Goal: Information Seeking & Learning: Find specific fact

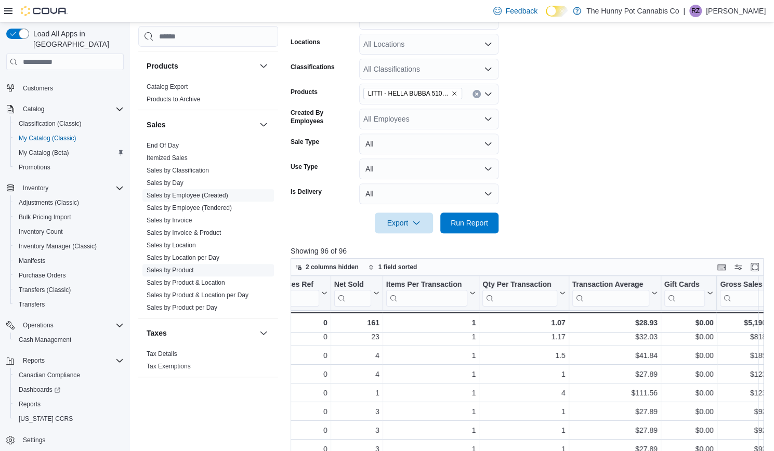
scroll to position [352, 0]
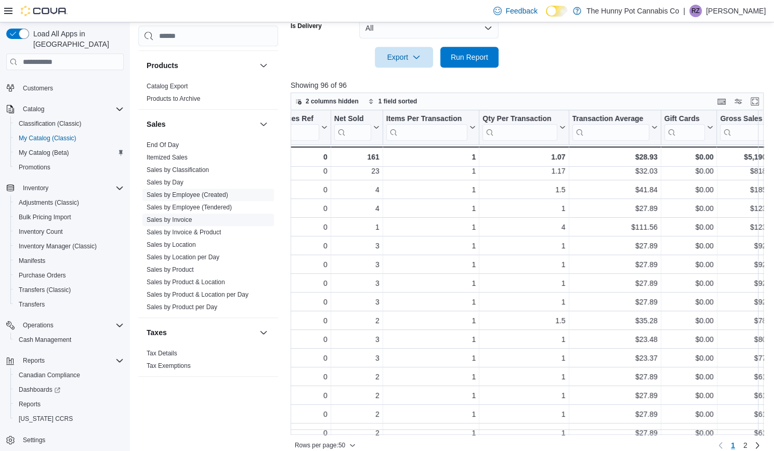
click at [174, 217] on link "Sales by Invoice" at bounding box center [169, 220] width 45 height 7
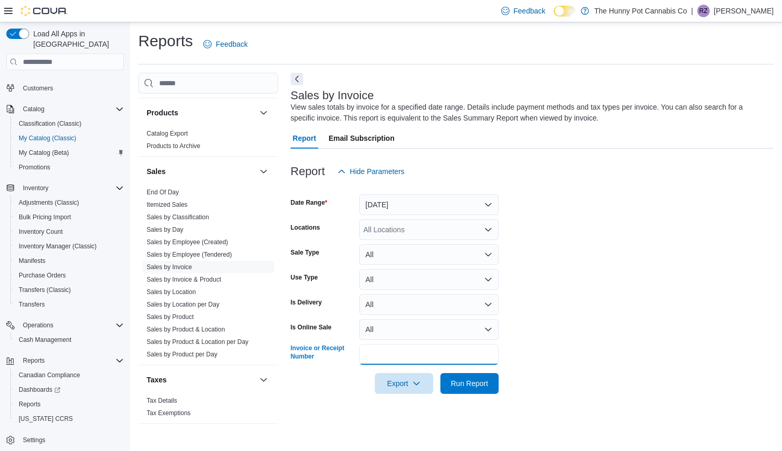
drag, startPoint x: 381, startPoint y: 350, endPoint x: 394, endPoint y: 223, distance: 127.6
click at [381, 350] on input "Invoice or Receipt Number" at bounding box center [428, 354] width 139 height 21
click at [395, 205] on button "Yesterday" at bounding box center [428, 205] width 139 height 21
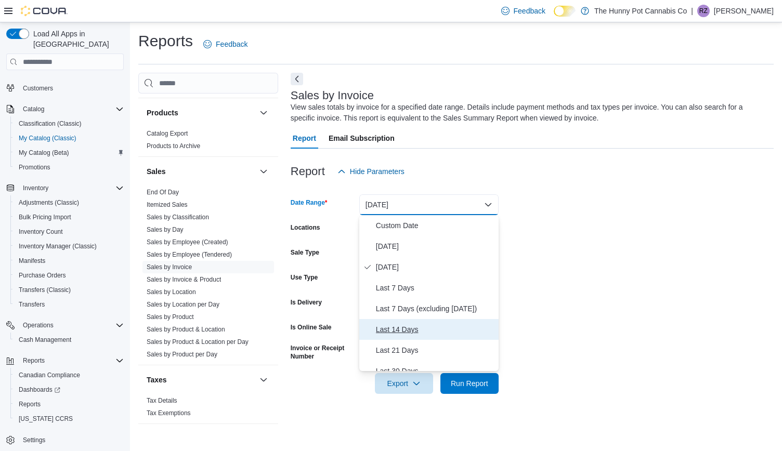
click at [413, 331] on span "Last 14 Days" at bounding box center [435, 330] width 119 height 12
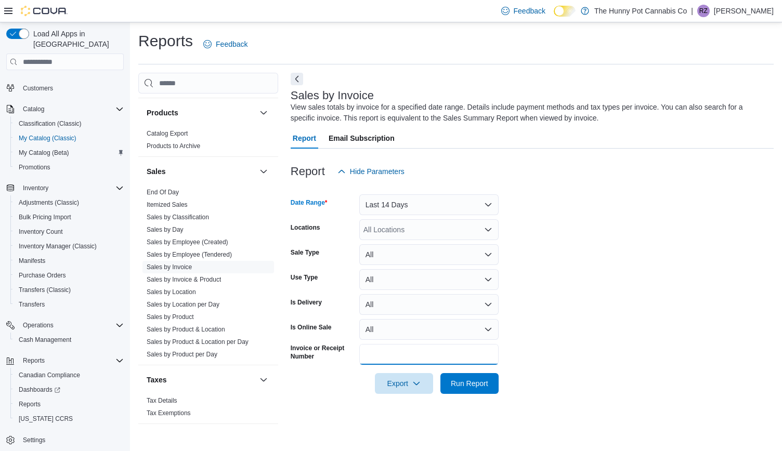
click at [378, 359] on input "Invoice or Receipt Number" at bounding box center [428, 354] width 139 height 21
drag, startPoint x: 396, startPoint y: 357, endPoint x: 446, endPoint y: 355, distance: 49.5
click at [446, 355] on input "**********" at bounding box center [428, 354] width 139 height 21
type input "**********"
click at [459, 384] on span "Run Report" at bounding box center [469, 383] width 37 height 10
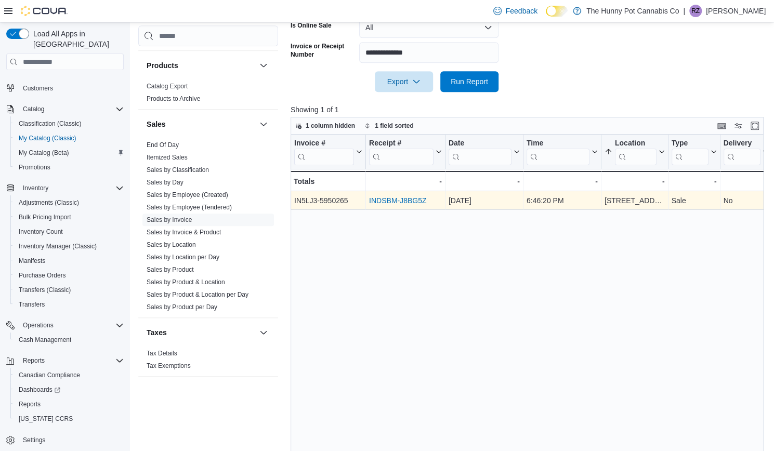
click at [414, 198] on link "INDSBM-J8BG5Z" at bounding box center [397, 201] width 57 height 8
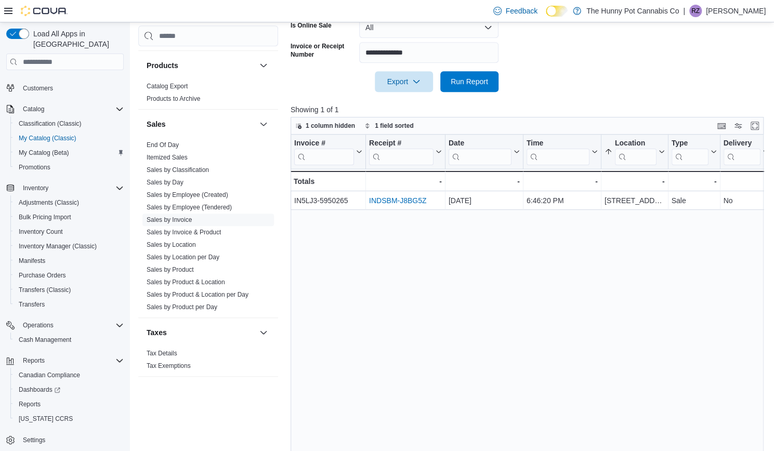
click at [611, 293] on div "Invoice # Click to view column header actions Receipt # Click to view column he…" at bounding box center [530, 307] width 479 height 344
click at [641, 293] on div "Invoice # Click to view column header actions Receipt # Click to view column he…" at bounding box center [530, 307] width 479 height 344
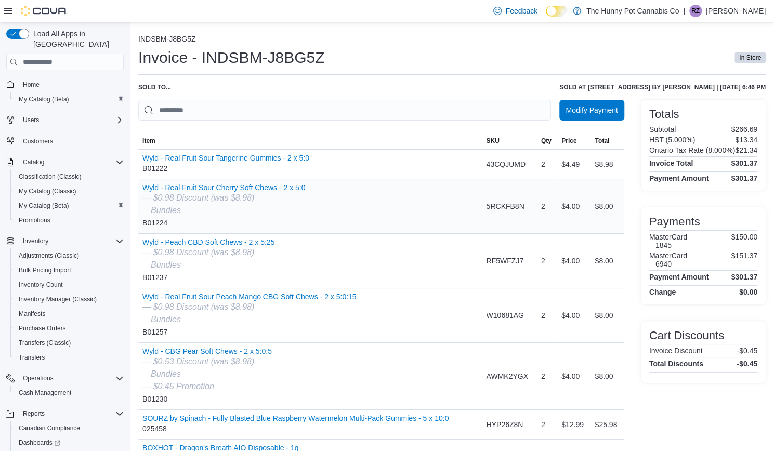
scroll to position [147, 0]
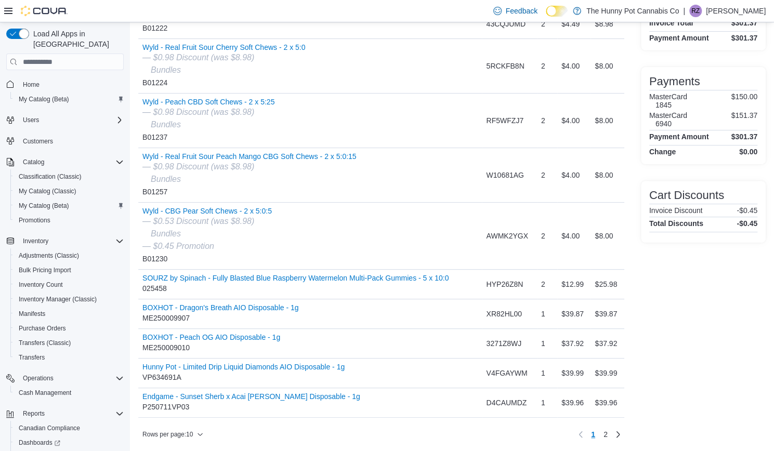
click at [739, 377] on div "Totals Subtotal $266.69 HST (5.000%) $13.34 Ontario Tax Rate (8.000%) $21.34 In…" at bounding box center [703, 201] width 125 height 484
